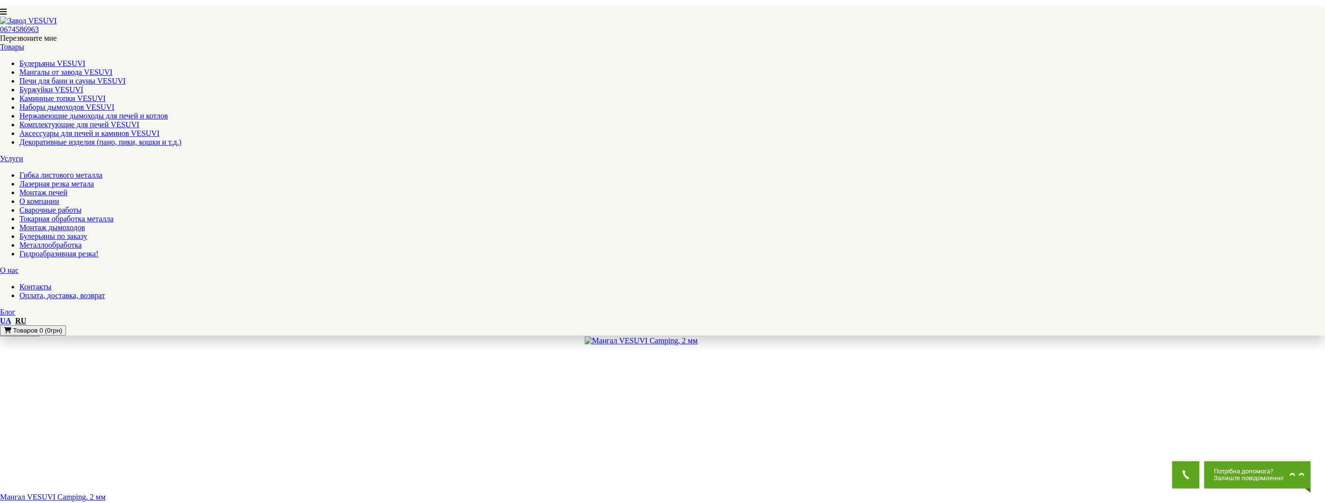
scroll to position [874, 0]
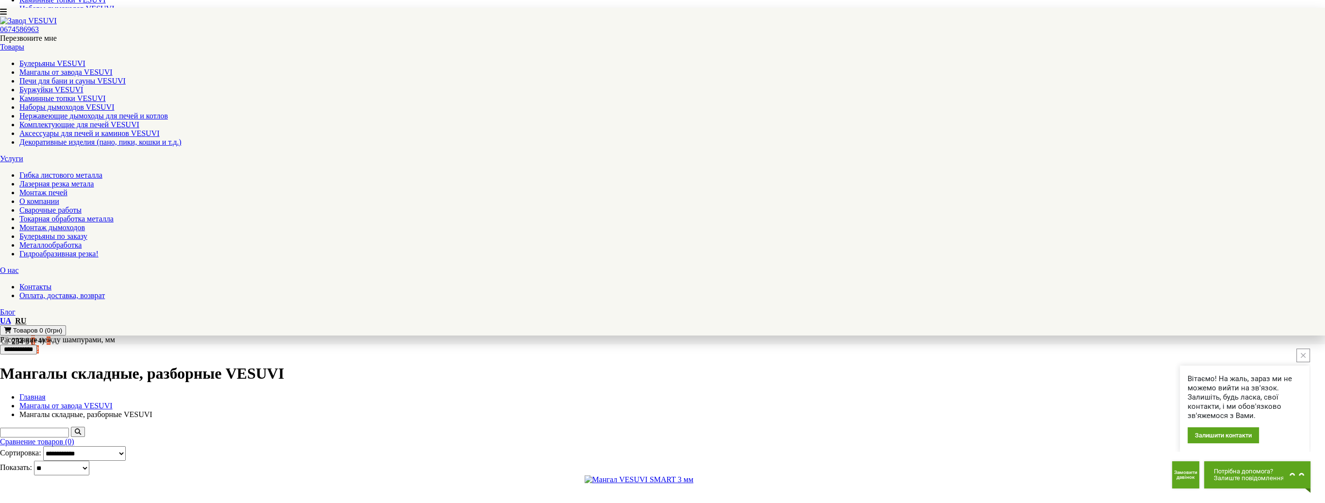
scroll to position [340, 0]
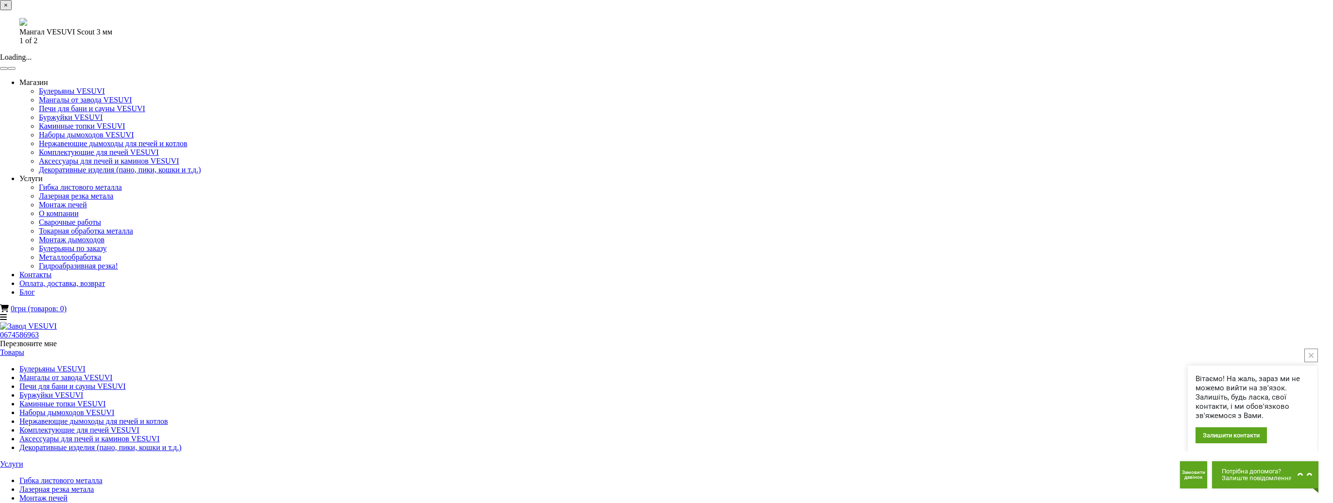
click at [16, 70] on button "button" at bounding box center [12, 68] width 8 height 3
click at [1006, 70] on div "× Мангал VESUVI Scout 3 мм 2 of 2 Loading..." at bounding box center [662, 35] width 1325 height 70
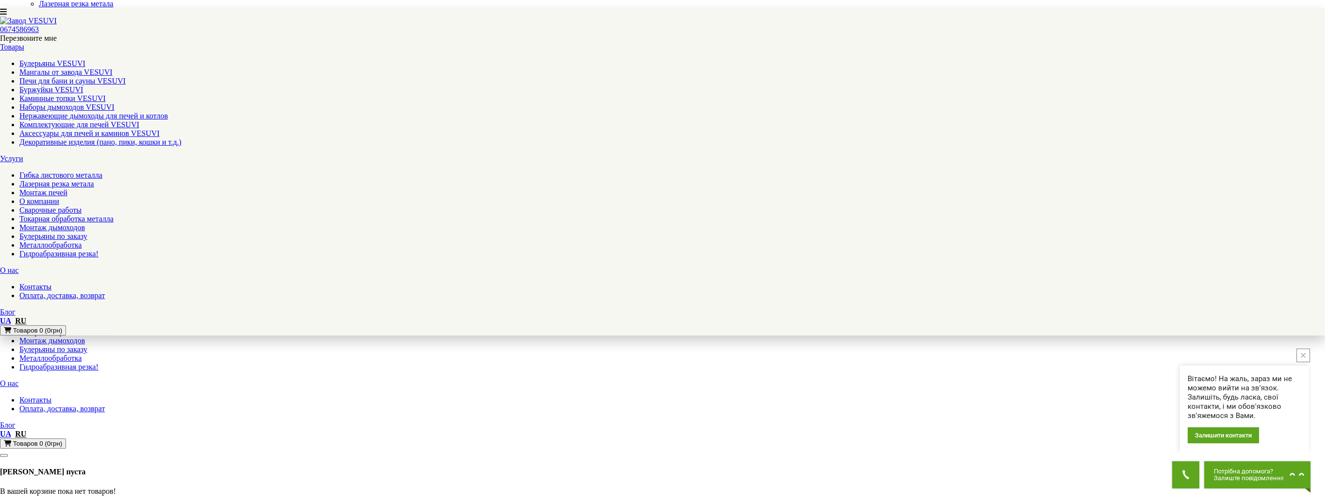
scroll to position [146, 0]
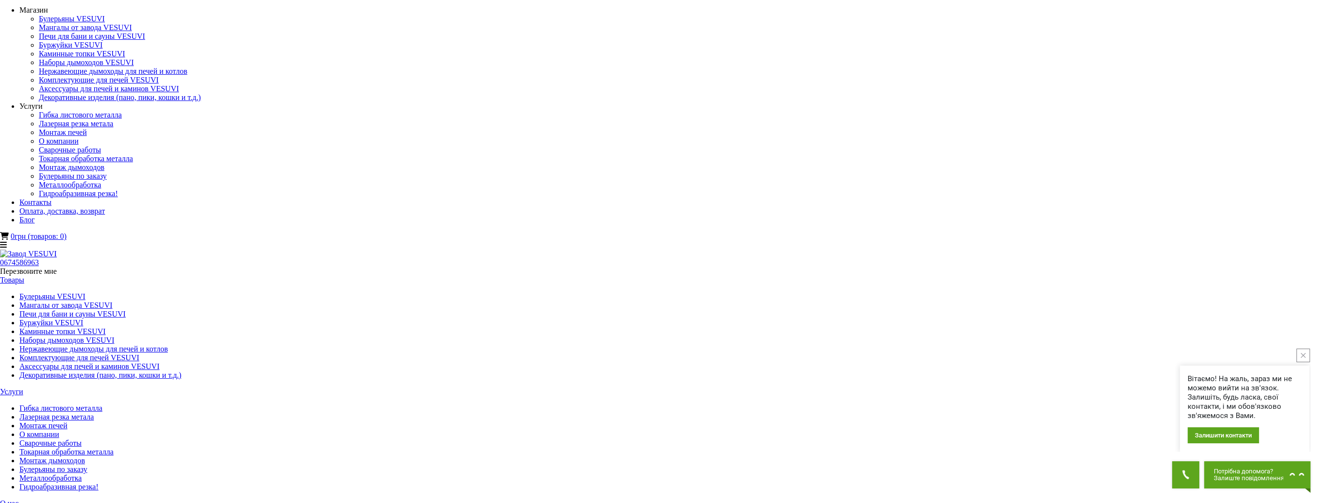
scroll to position [0, 0]
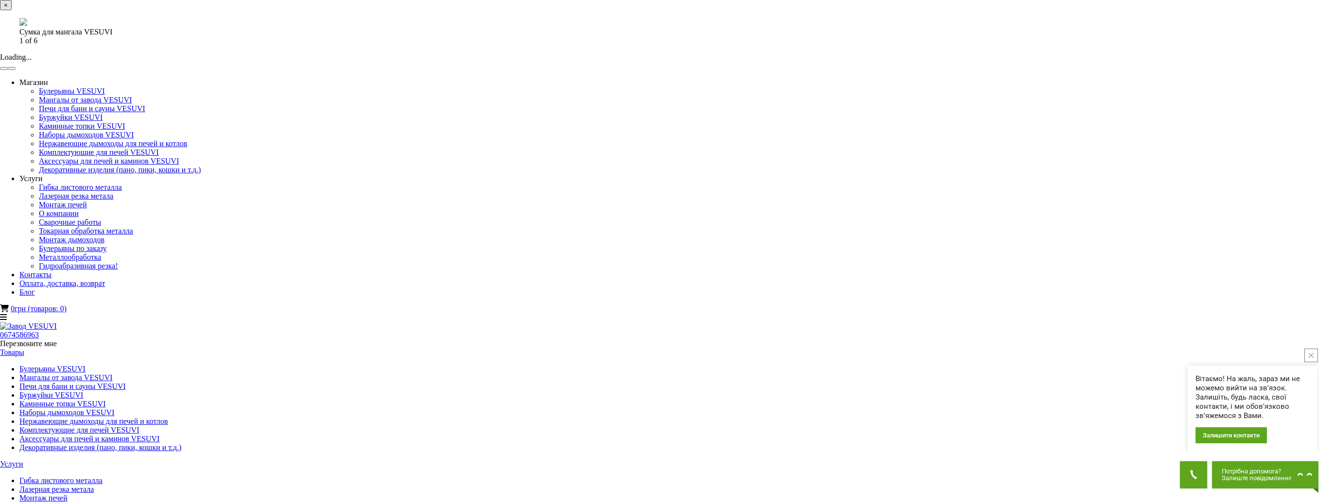
click at [12, 10] on button "×" at bounding box center [6, 5] width 12 height 10
